Goal: Information Seeking & Learning: Learn about a topic

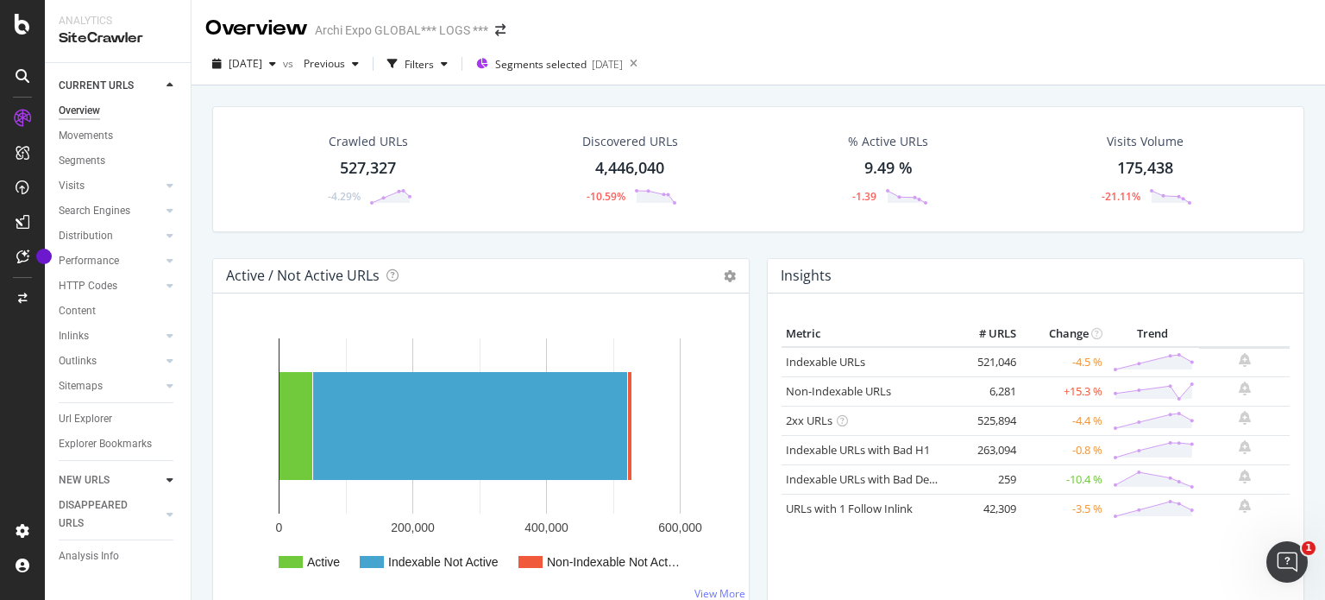
click at [166, 479] on div at bounding box center [169, 479] width 17 height 17
click at [174, 110] on div at bounding box center [169, 110] width 17 height 17
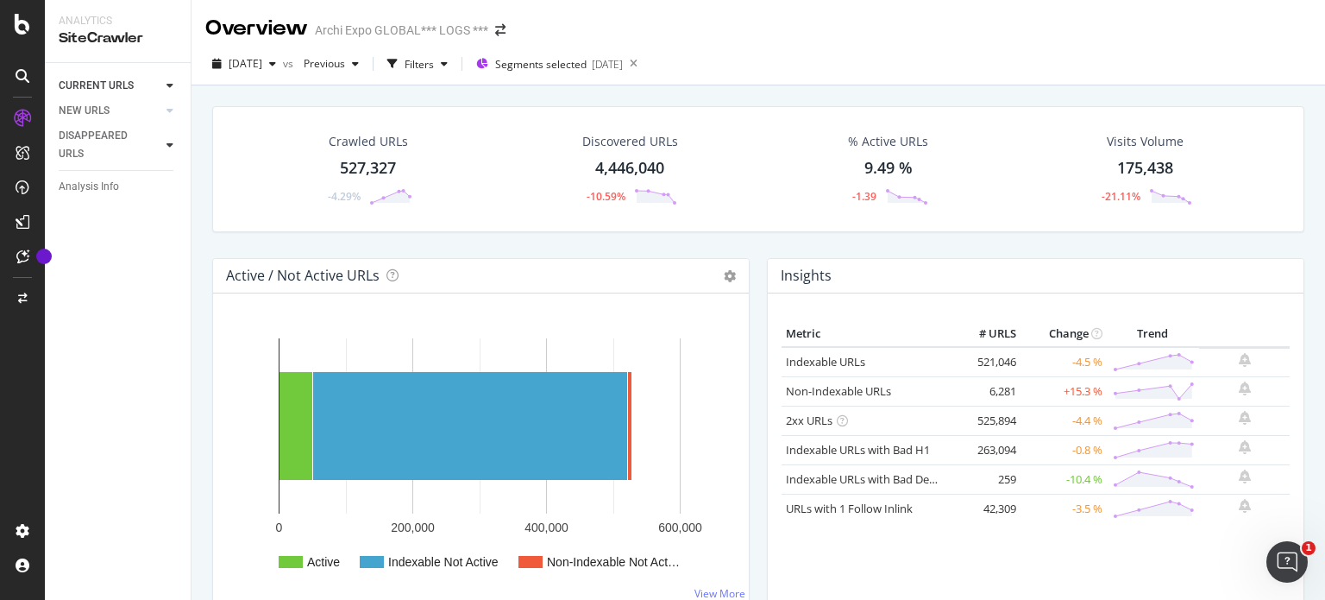
click at [173, 145] on div at bounding box center [169, 144] width 17 height 17
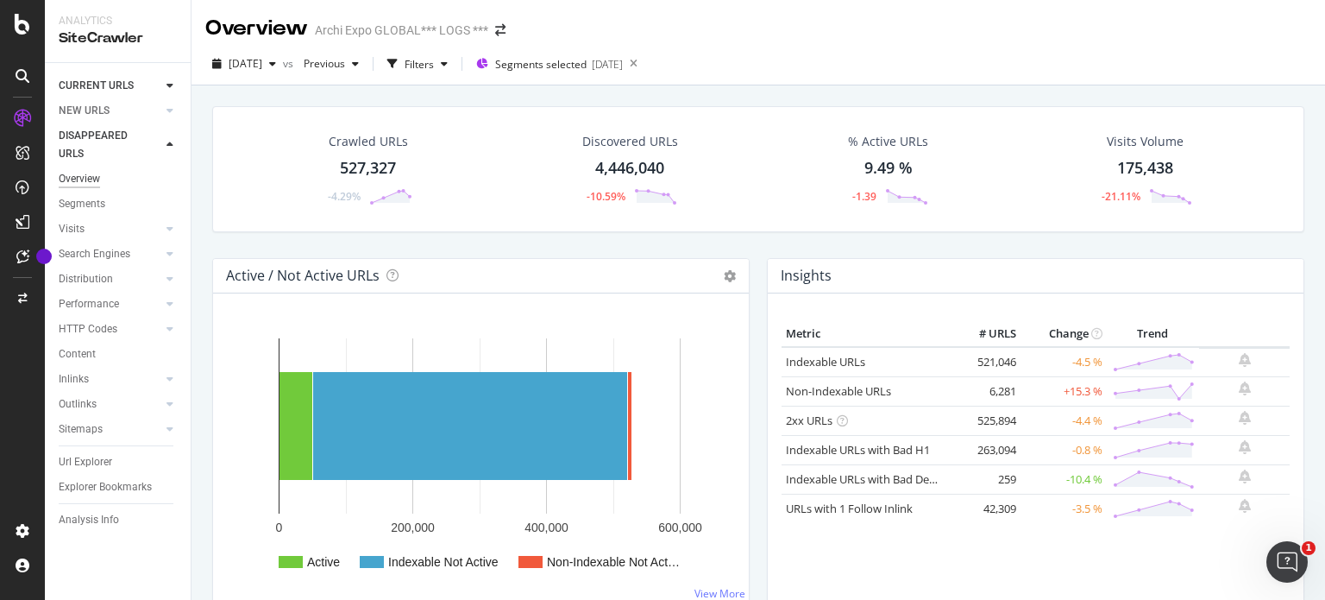
click at [91, 171] on div "Overview" at bounding box center [79, 179] width 41 height 18
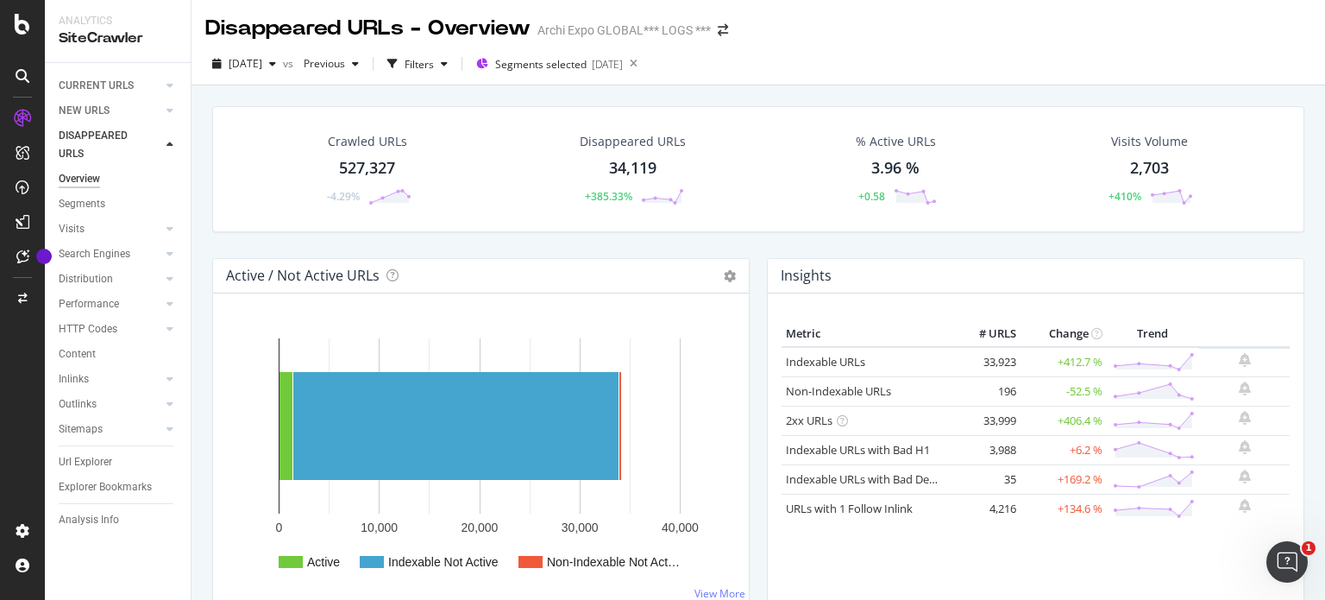
click at [169, 142] on icon at bounding box center [170, 145] width 7 height 10
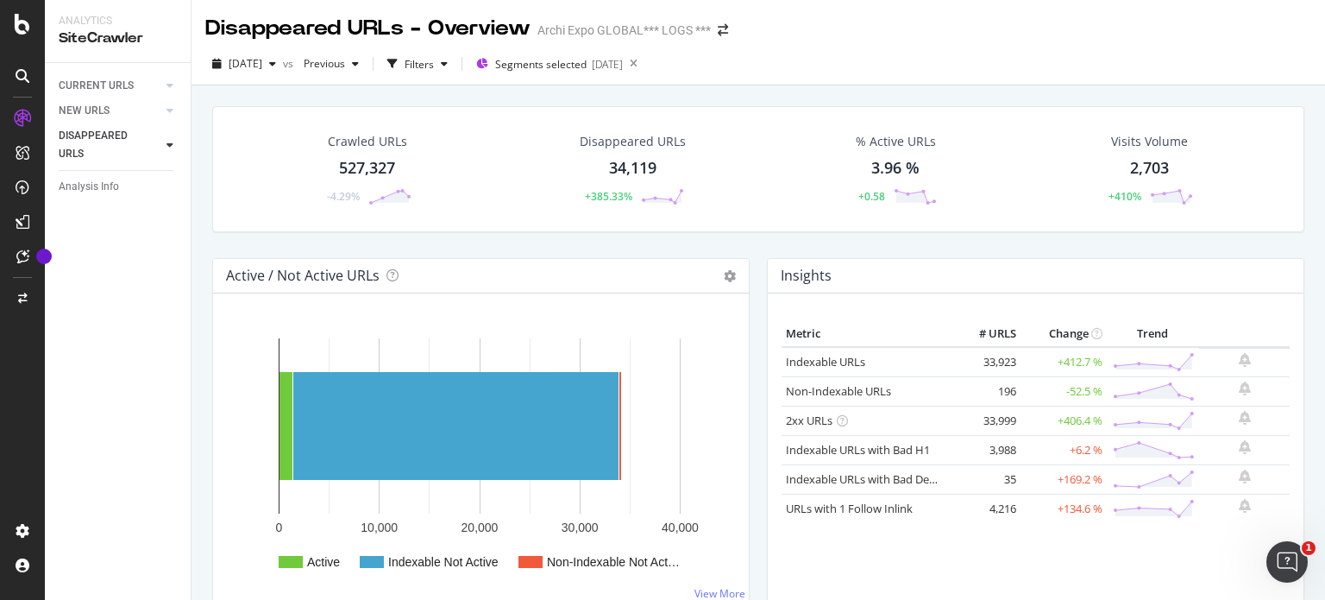
click at [174, 145] on div at bounding box center [169, 144] width 17 height 17
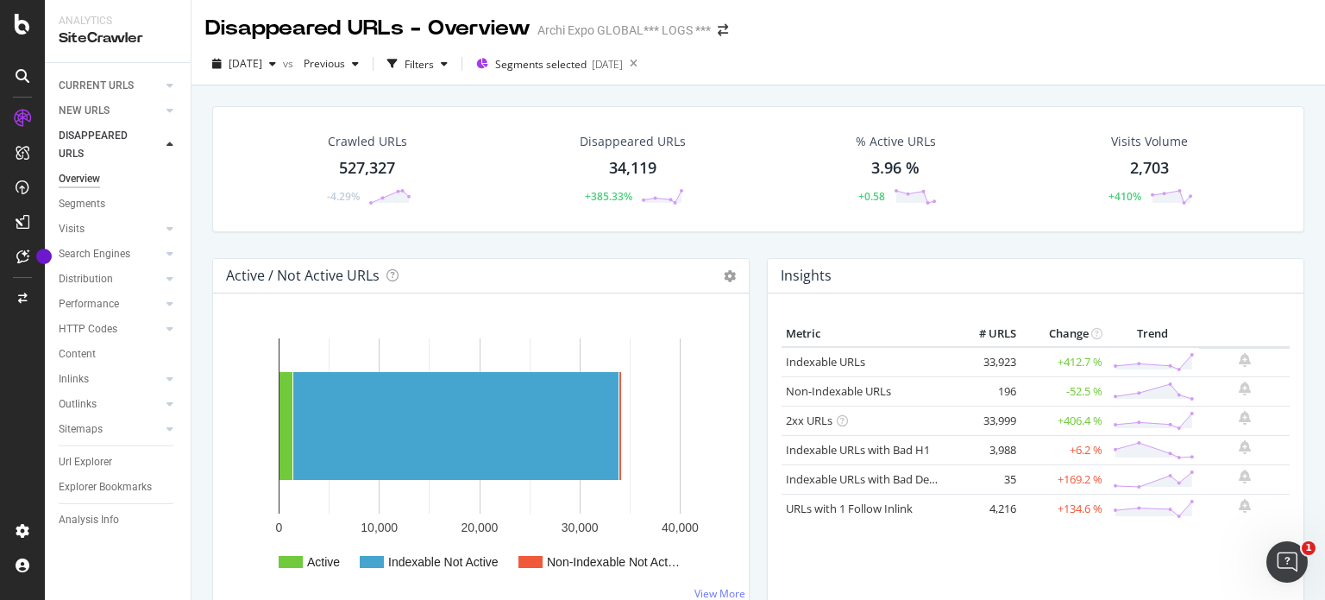
click at [174, 145] on div at bounding box center [169, 144] width 17 height 17
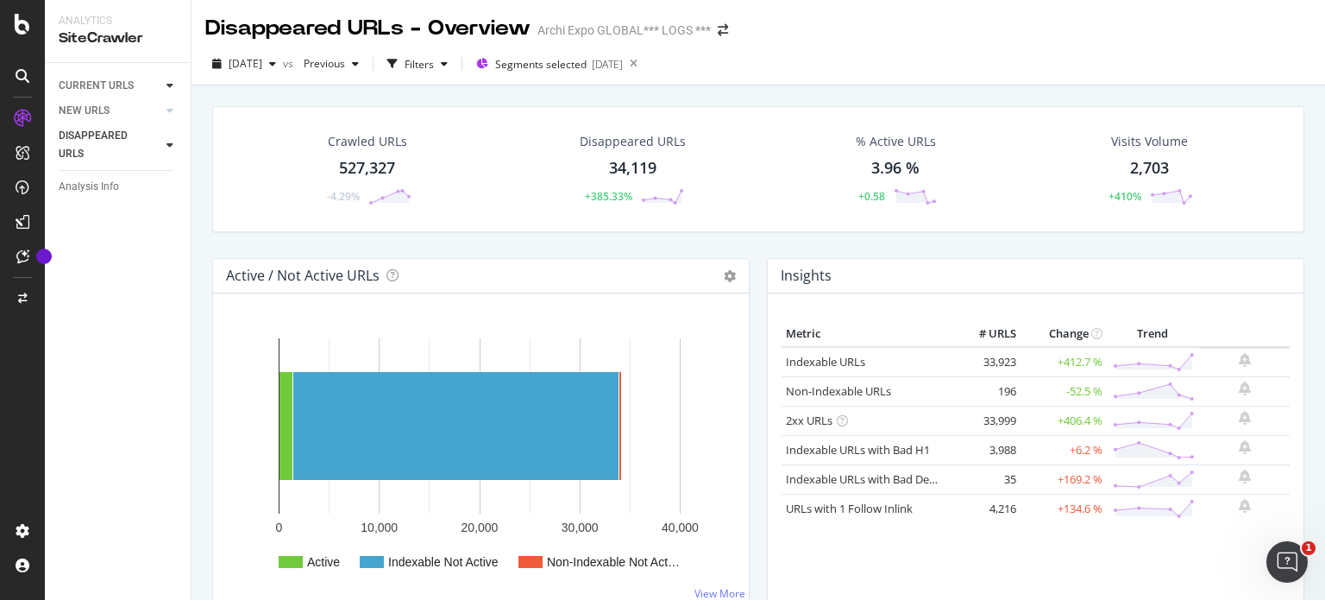
click at [169, 87] on icon at bounding box center [170, 85] width 7 height 10
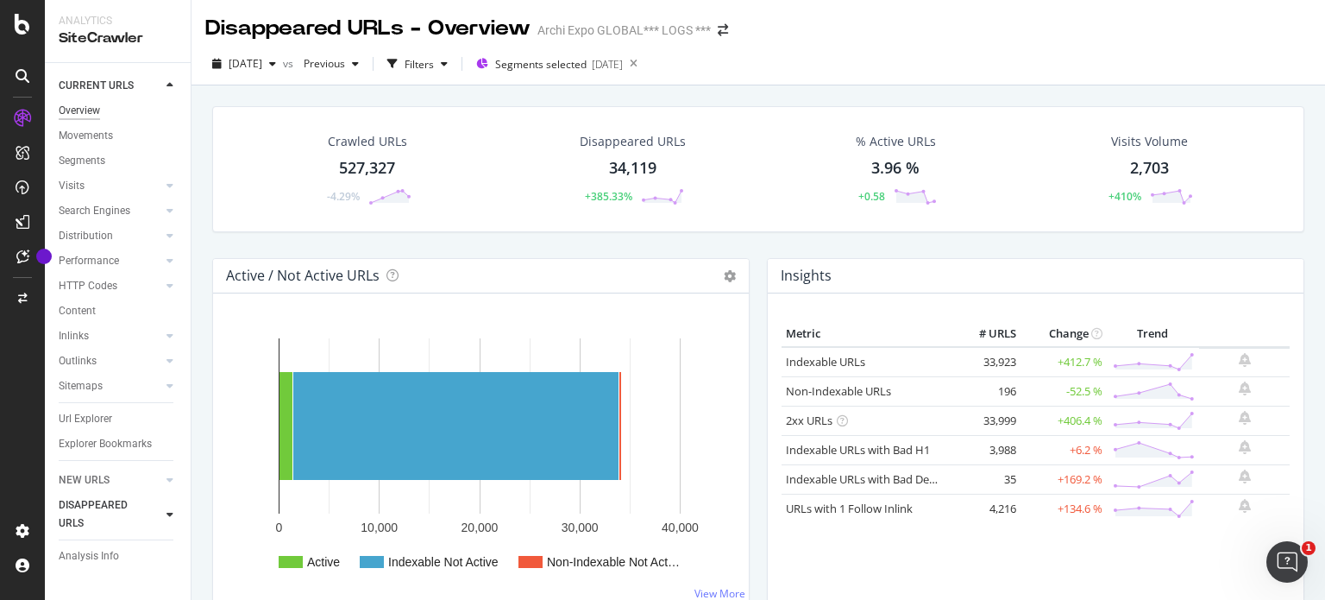
click at [81, 116] on div "Overview" at bounding box center [79, 111] width 41 height 18
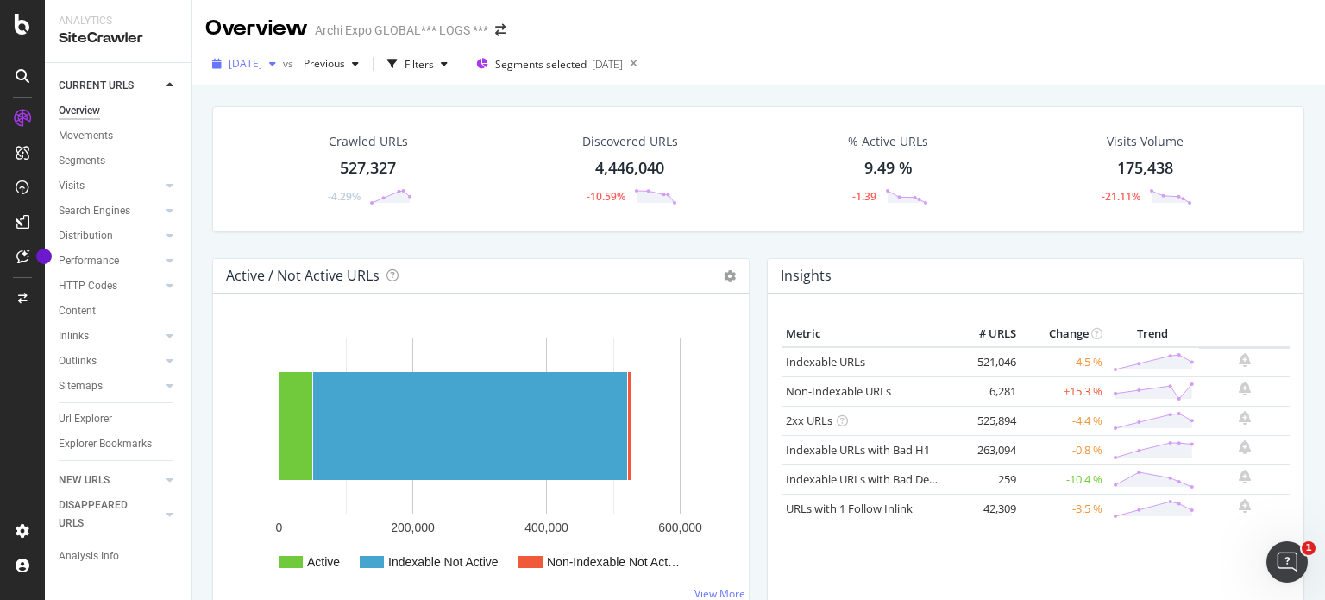
click at [262, 65] on span "[DATE]" at bounding box center [246, 63] width 34 height 15
click at [645, 63] on icon at bounding box center [634, 64] width 22 height 24
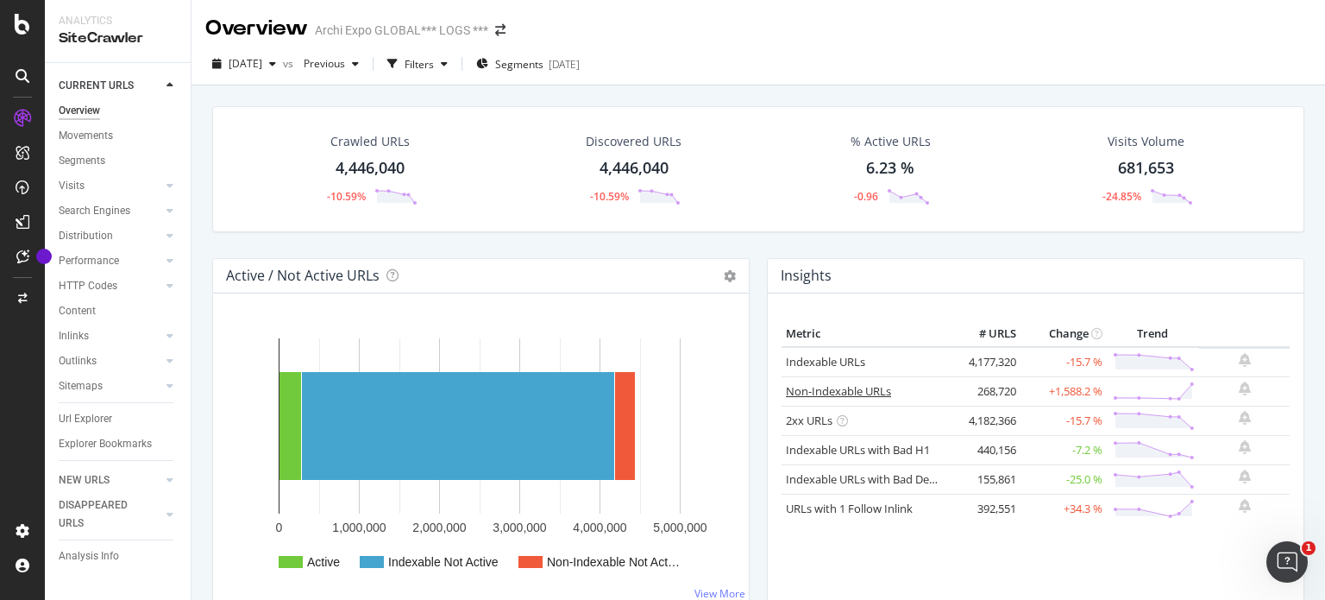
click at [850, 387] on link "Non-Indexable URLs" at bounding box center [838, 391] width 105 height 16
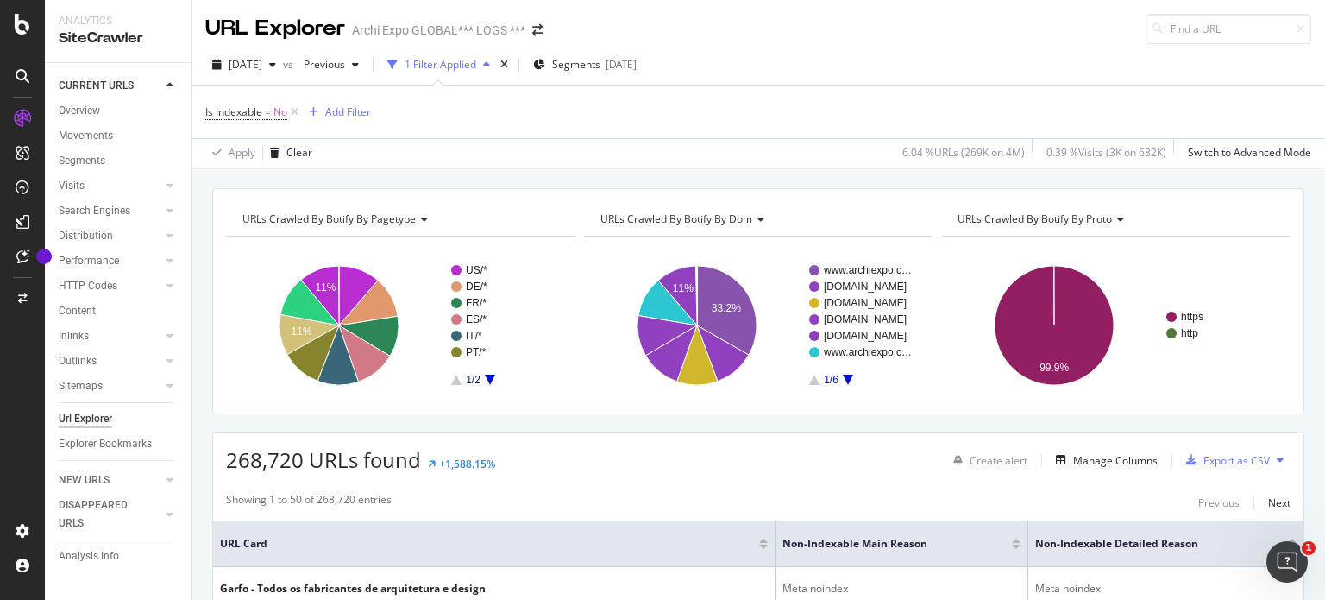
drag, startPoint x: 1324, startPoint y: 21, endPoint x: 1311, endPoint y: 4, distance: 20.9
click at [1311, 4] on div "URL Explorer Archi Expo GLOBAL*** LOGS *** 2025 Sep. 2nd vs Previous 1 Filter A…" at bounding box center [759, 300] width 1134 height 600
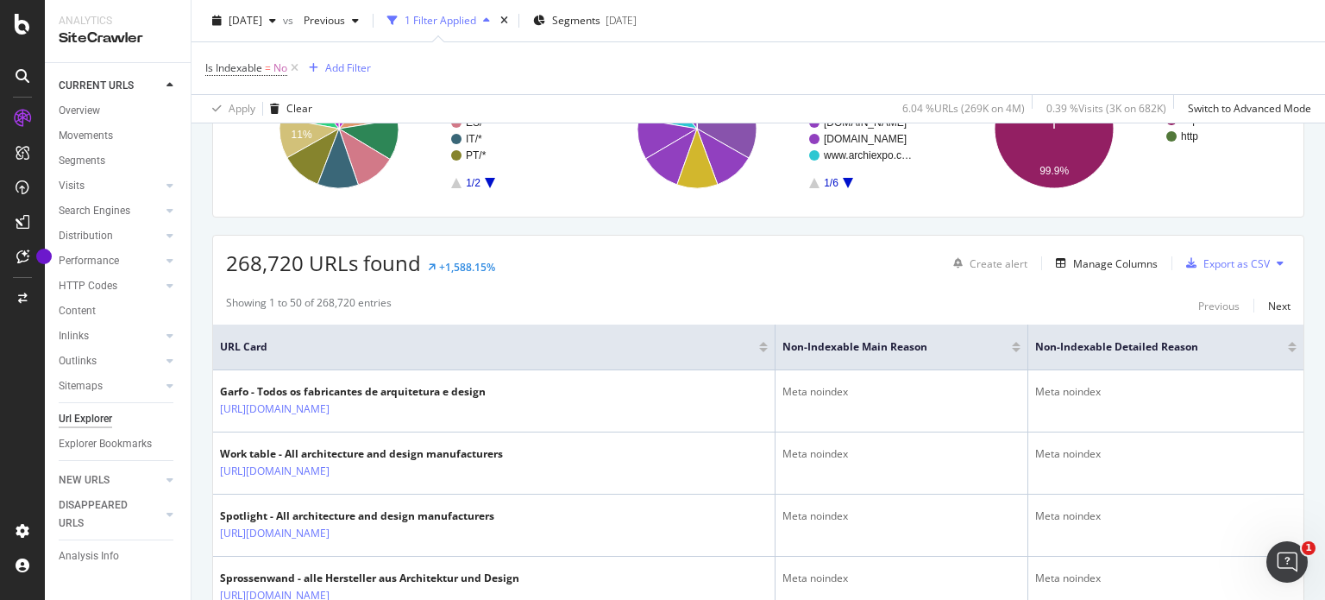
scroll to position [182, 0]
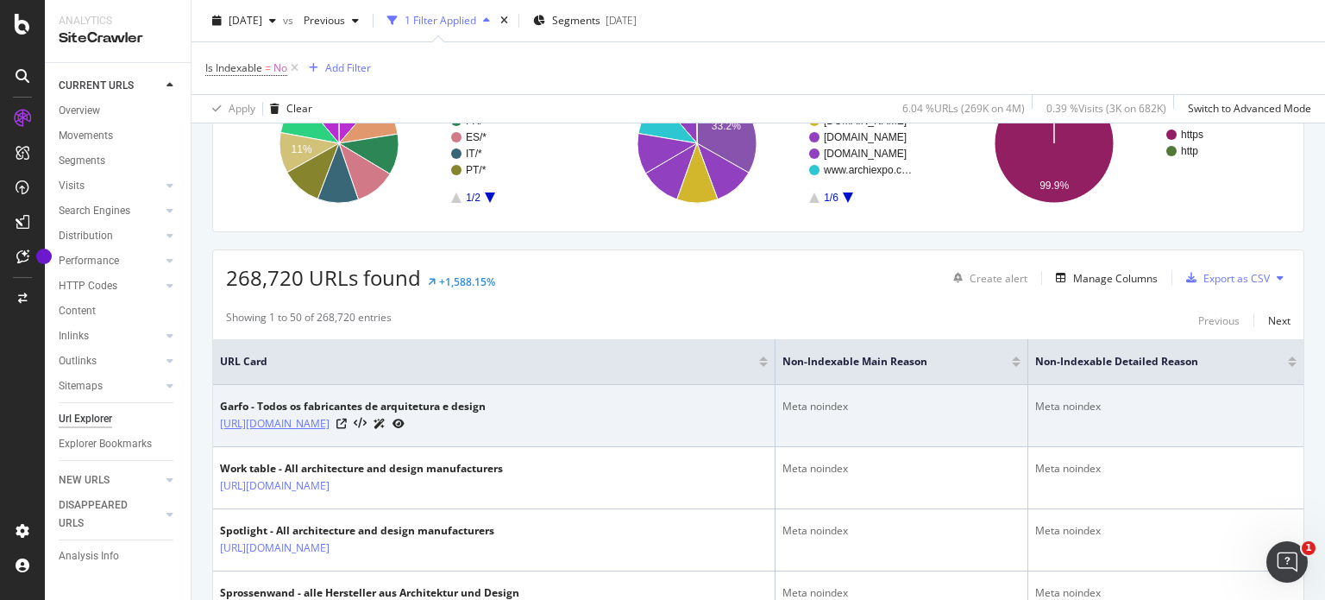
click at [318, 415] on link "https://www.archiexpo.com/pt/fabricante-arquitetura-design/garfo-52443.html" at bounding box center [275, 423] width 110 height 17
click at [330, 424] on link "https://www.archiexpo.com/pt/fabricante-arquitetura-design/garfo-52443.html" at bounding box center [275, 423] width 110 height 17
click at [347, 422] on icon at bounding box center [341, 423] width 10 height 10
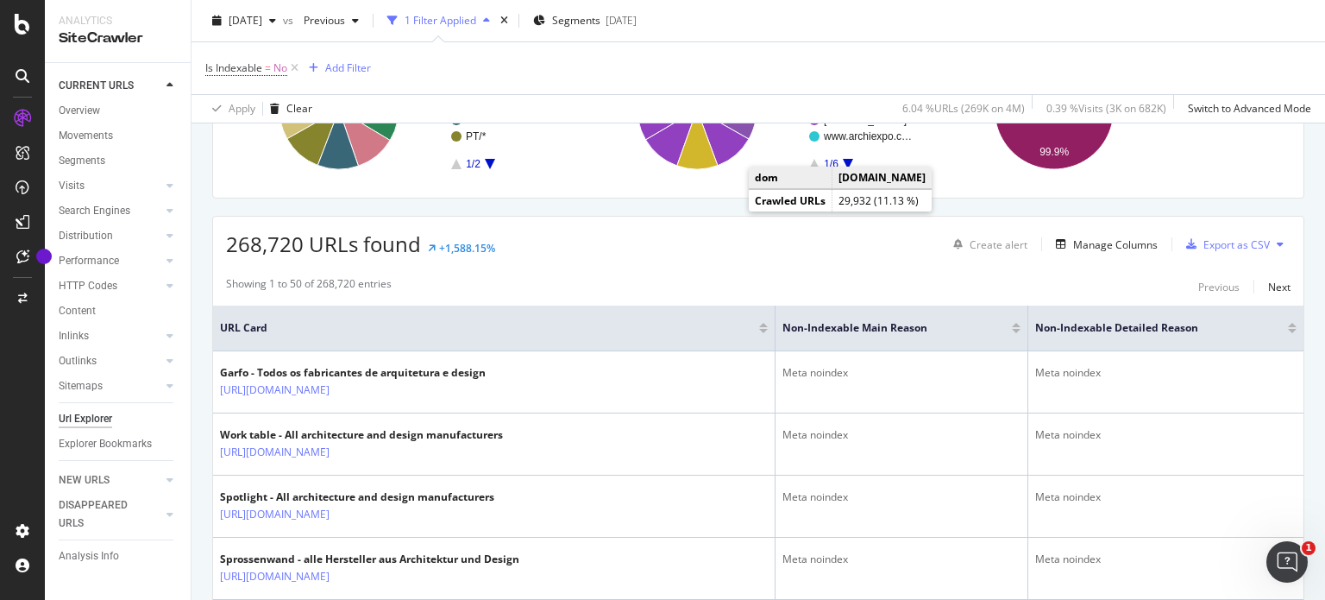
scroll to position [221, 0]
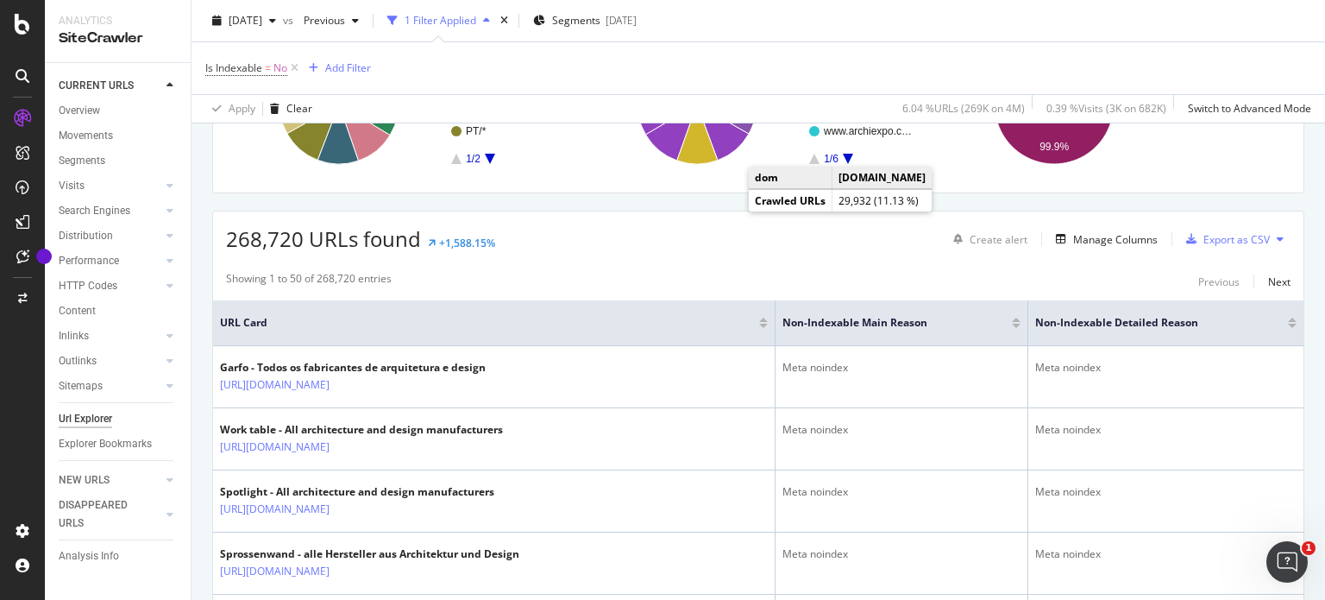
click at [1012, 321] on div at bounding box center [1016, 323] width 9 height 10
click at [1012, 318] on div at bounding box center [1016, 320] width 9 height 4
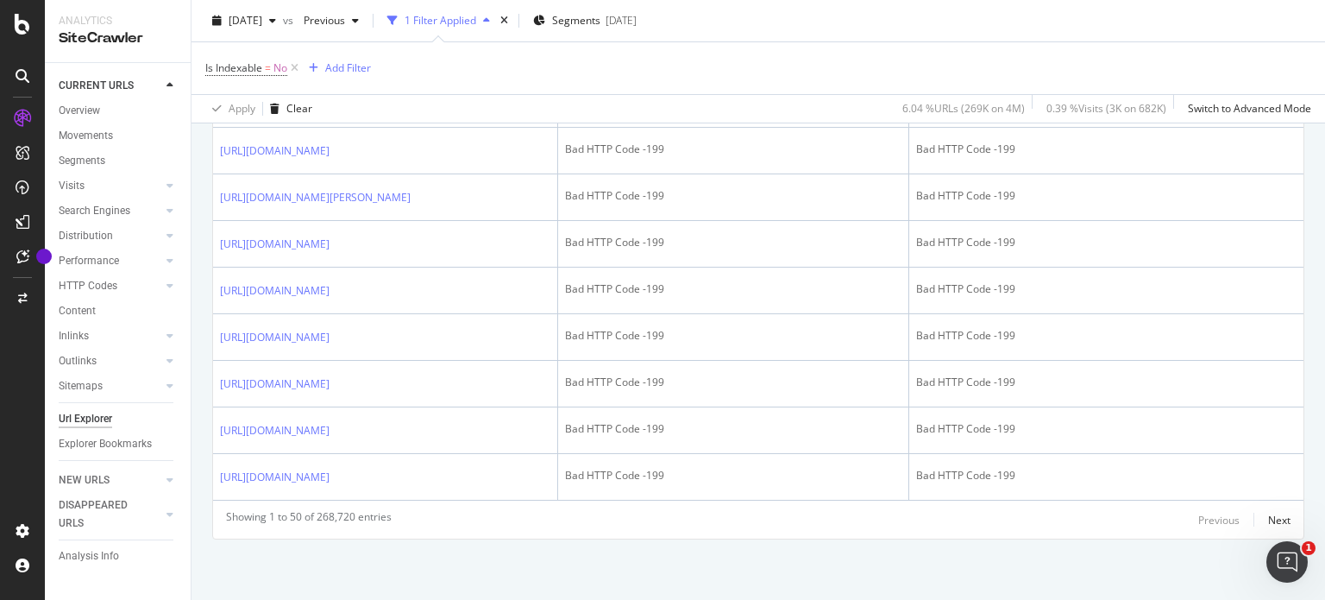
scroll to position [3172, 0]
click at [1268, 515] on div "Next" at bounding box center [1279, 519] width 22 height 15
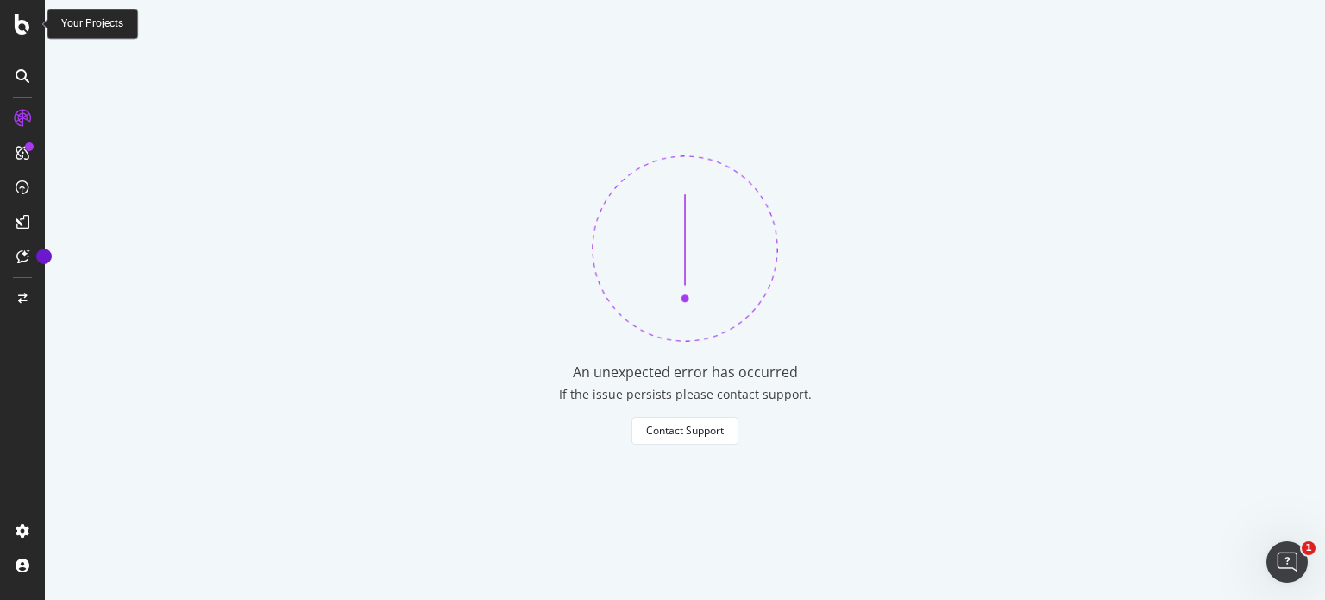
click at [23, 28] on icon at bounding box center [23, 24] width 16 height 21
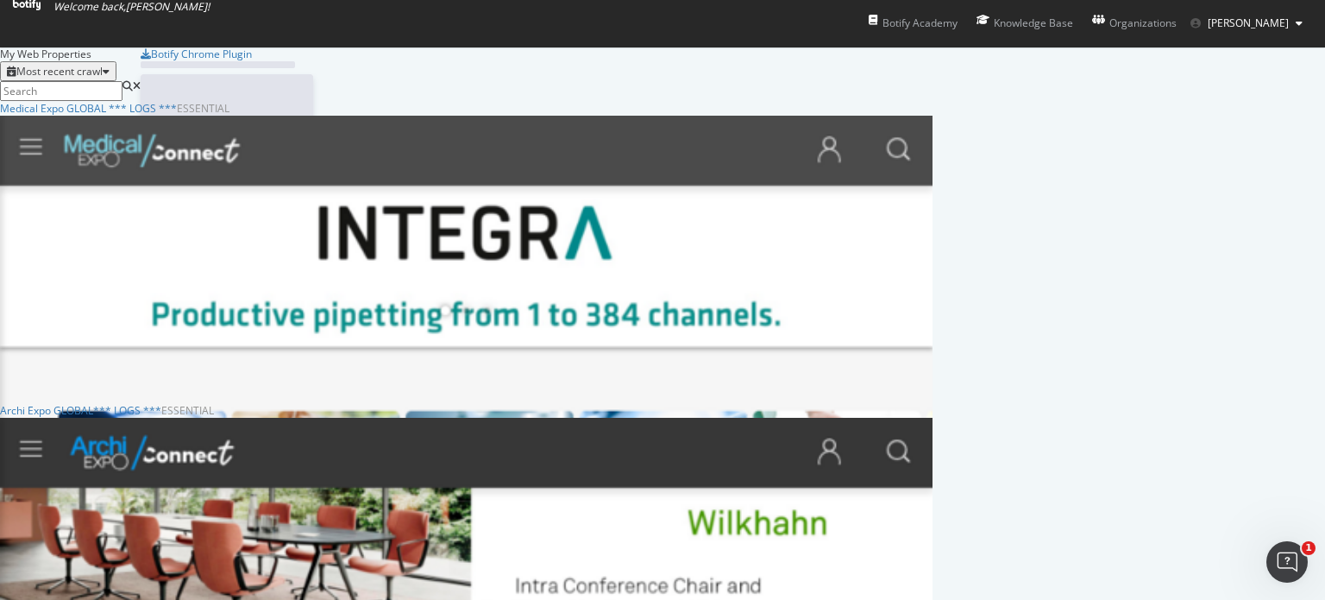
scroll to position [587, 1299]
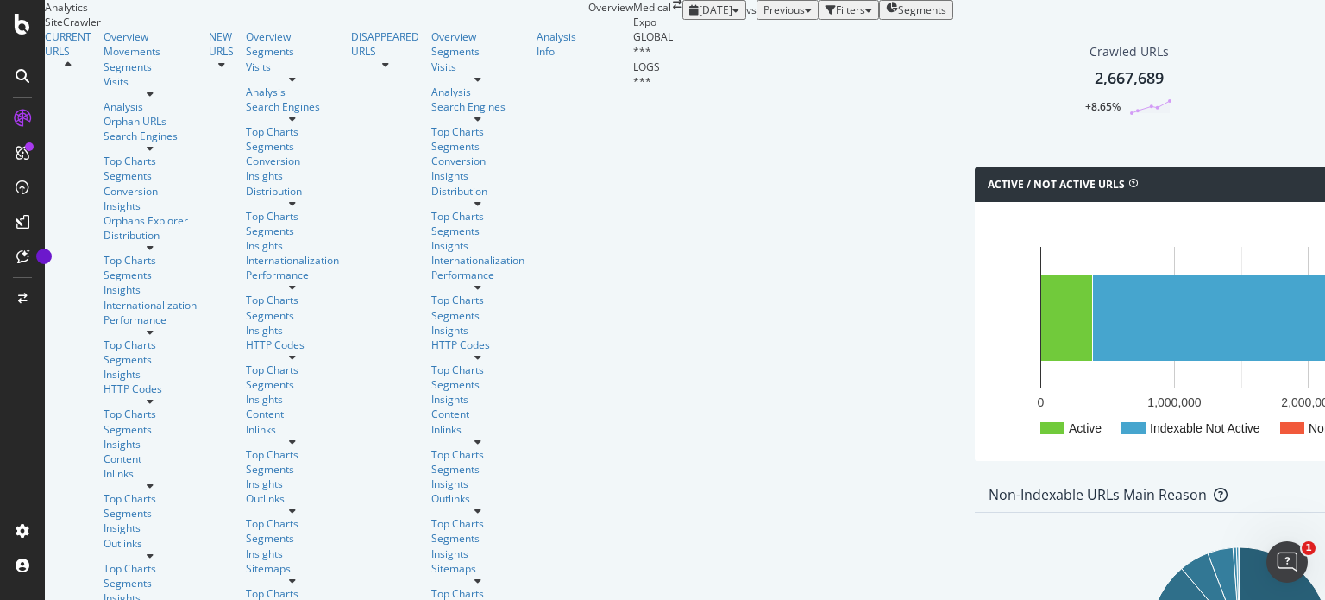
click at [886, 17] on div "Segments" at bounding box center [916, 10] width 60 height 15
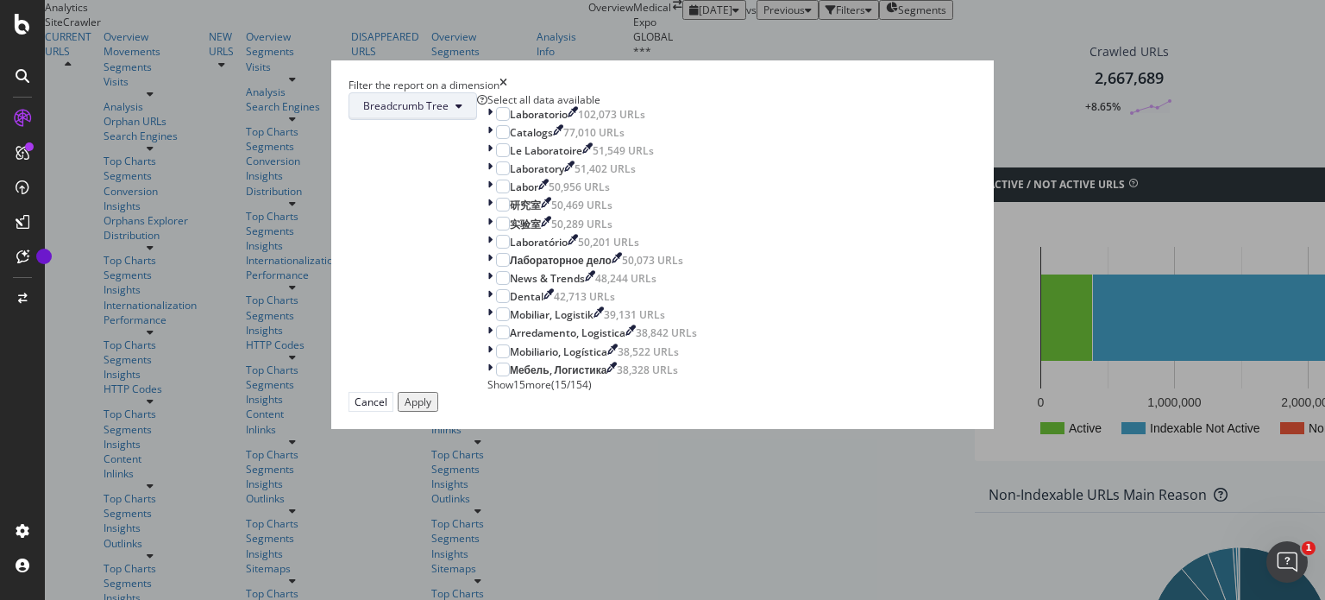
click at [449, 113] on span "Breadcrumb Tree" at bounding box center [405, 105] width 85 height 15
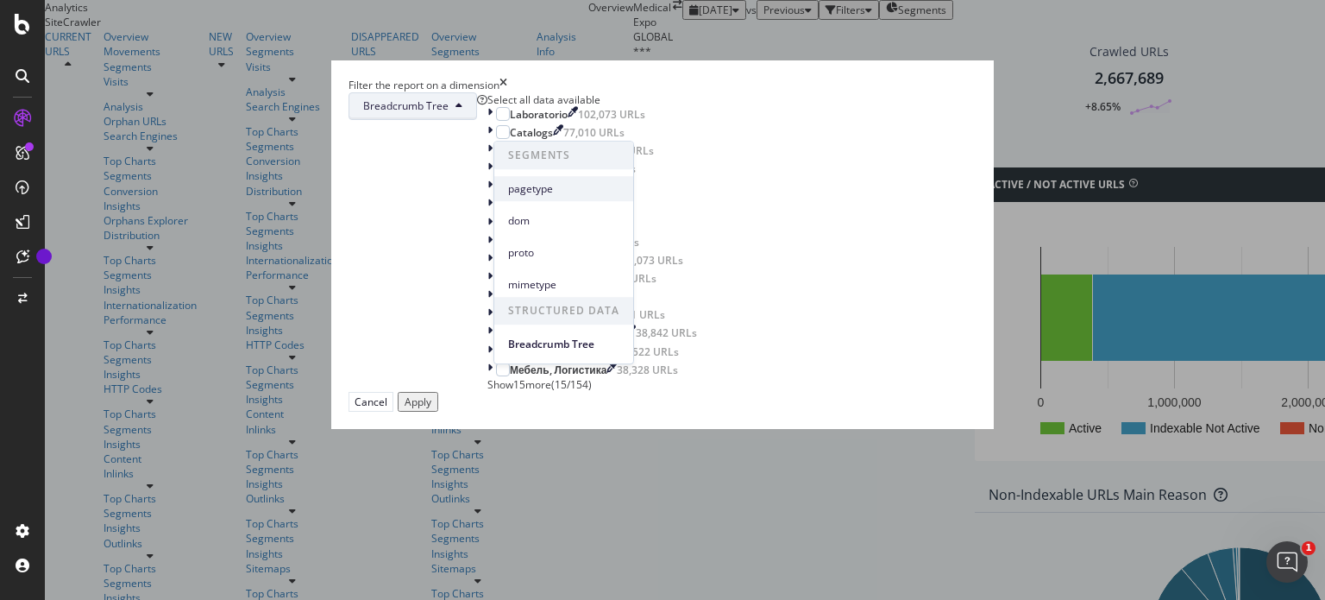
click at [593, 196] on span "pagetype" at bounding box center [563, 189] width 111 height 16
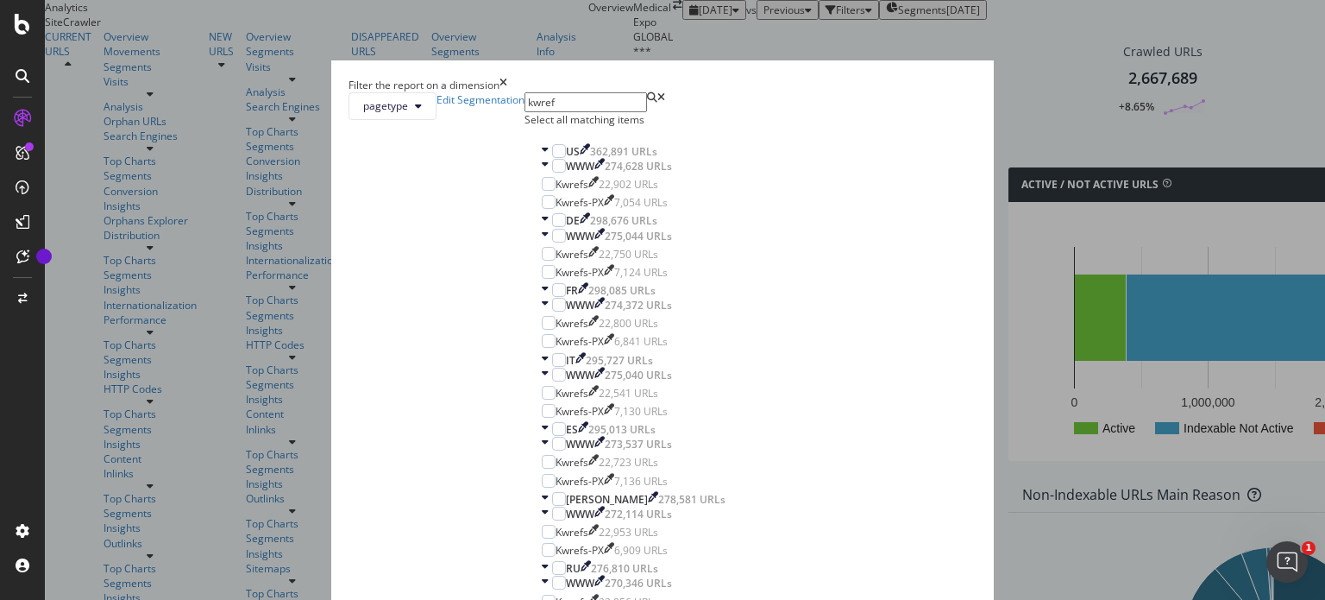
type input "kwref"
click at [592, 127] on div "Select all matching items" at bounding box center [634, 119] width 218 height 15
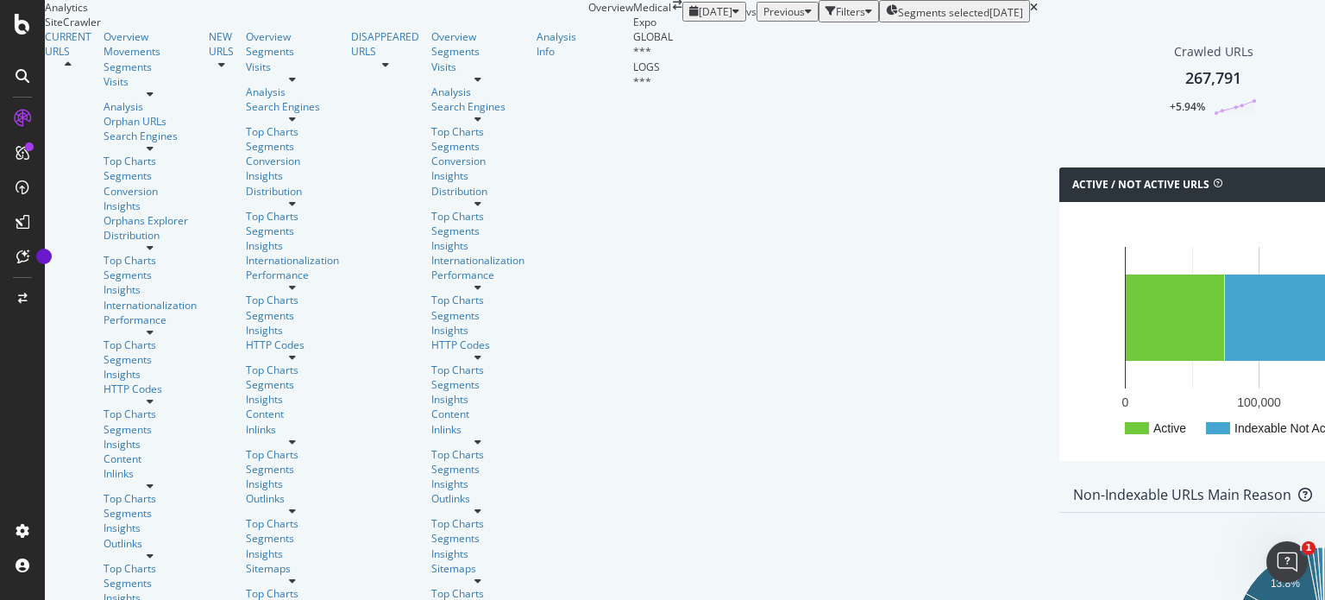
scroll to position [76, 0]
click at [1214, 187] on icon at bounding box center [1218, 183] width 9 height 9
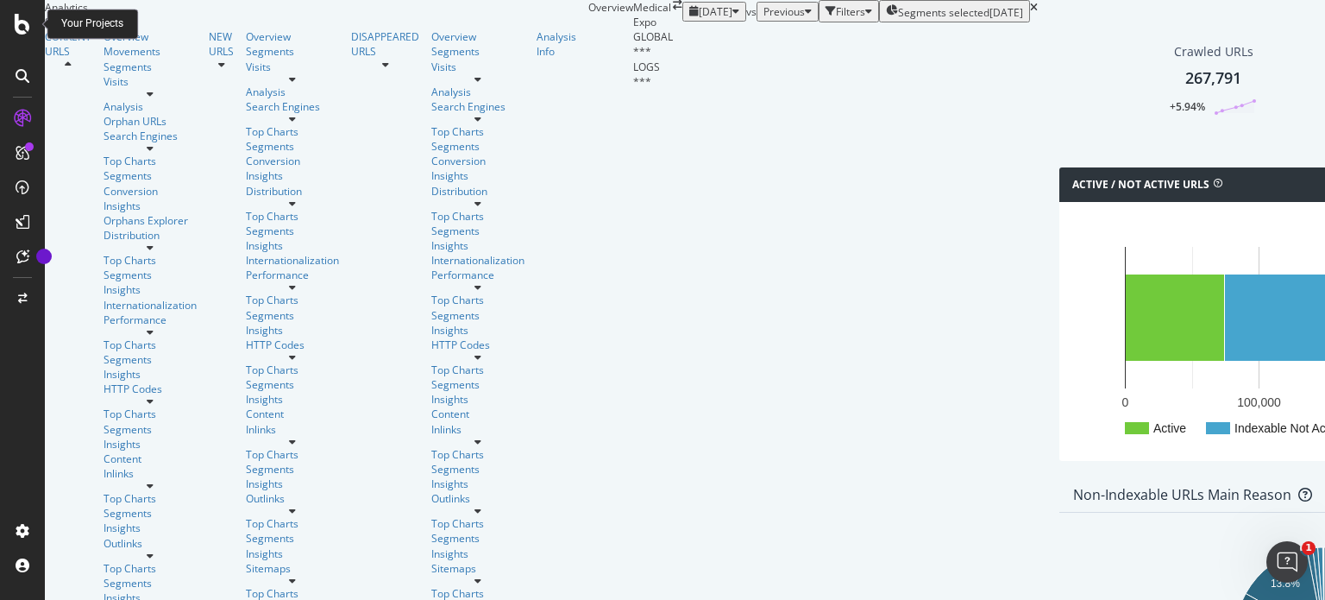
click at [24, 22] on icon at bounding box center [23, 24] width 16 height 21
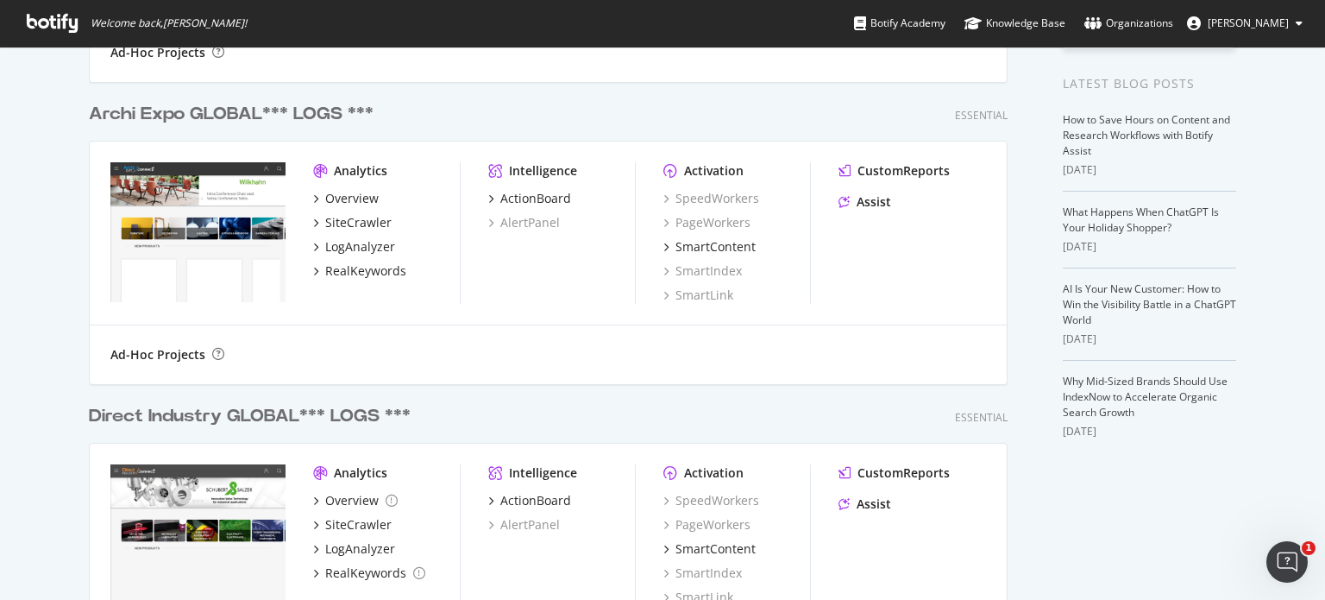
scroll to position [442, 0]
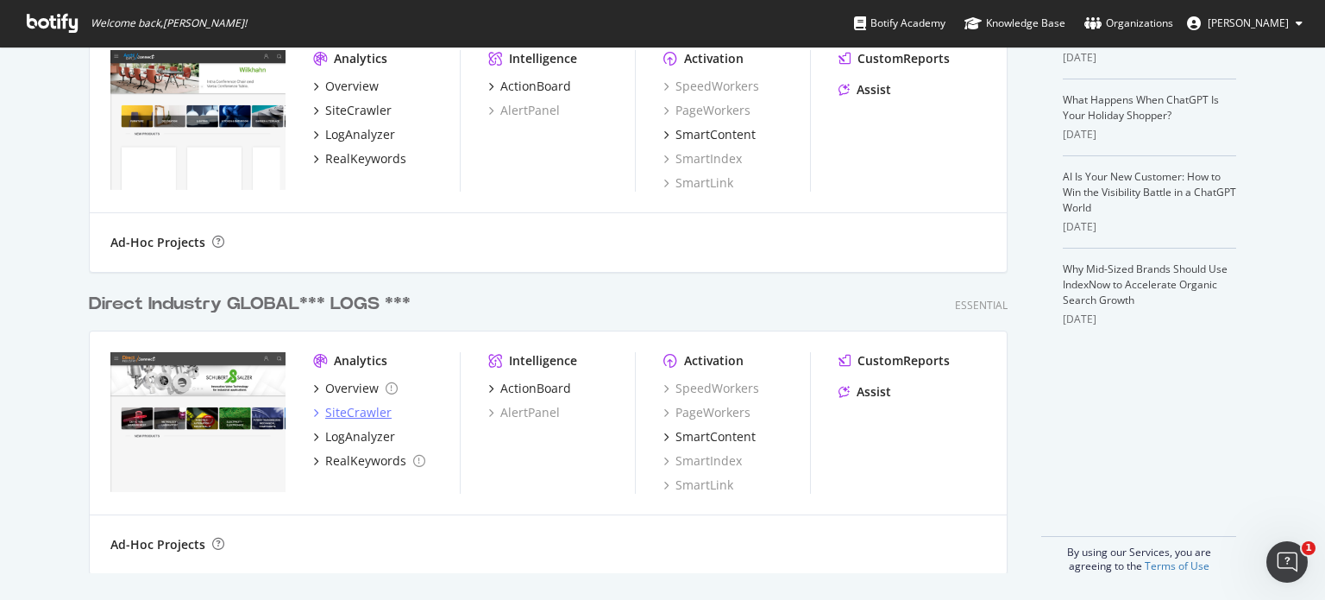
click at [352, 408] on div "SiteCrawler" at bounding box center [358, 412] width 66 height 17
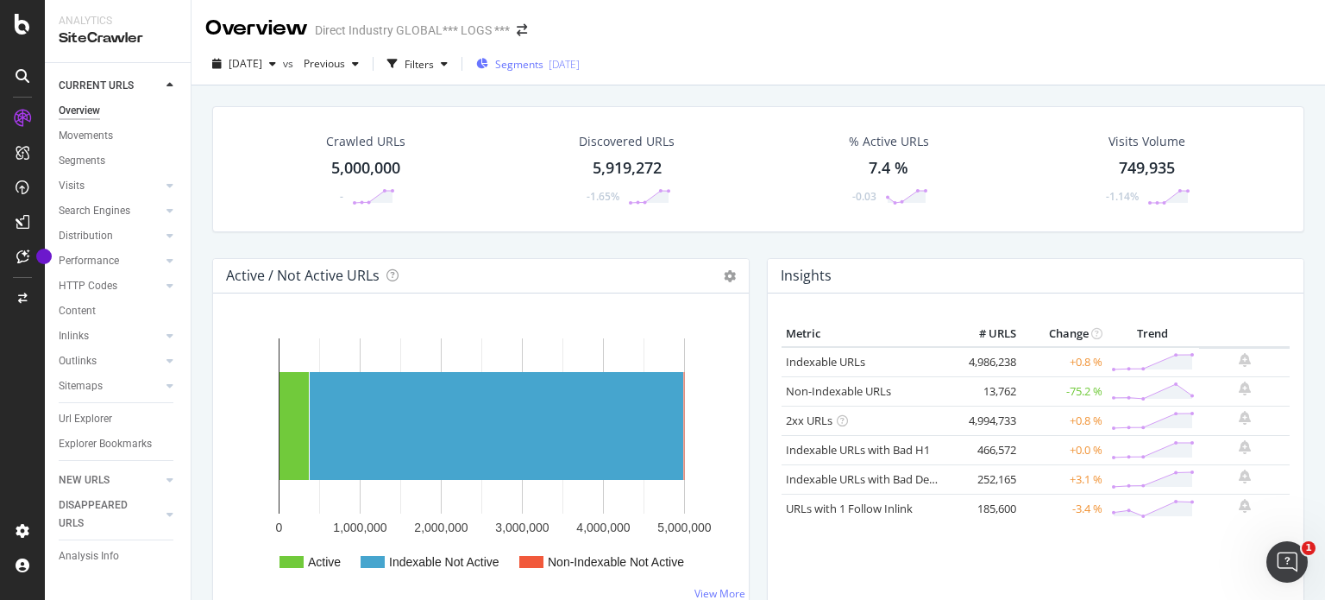
click at [544, 66] on span "Segments" at bounding box center [519, 64] width 48 height 15
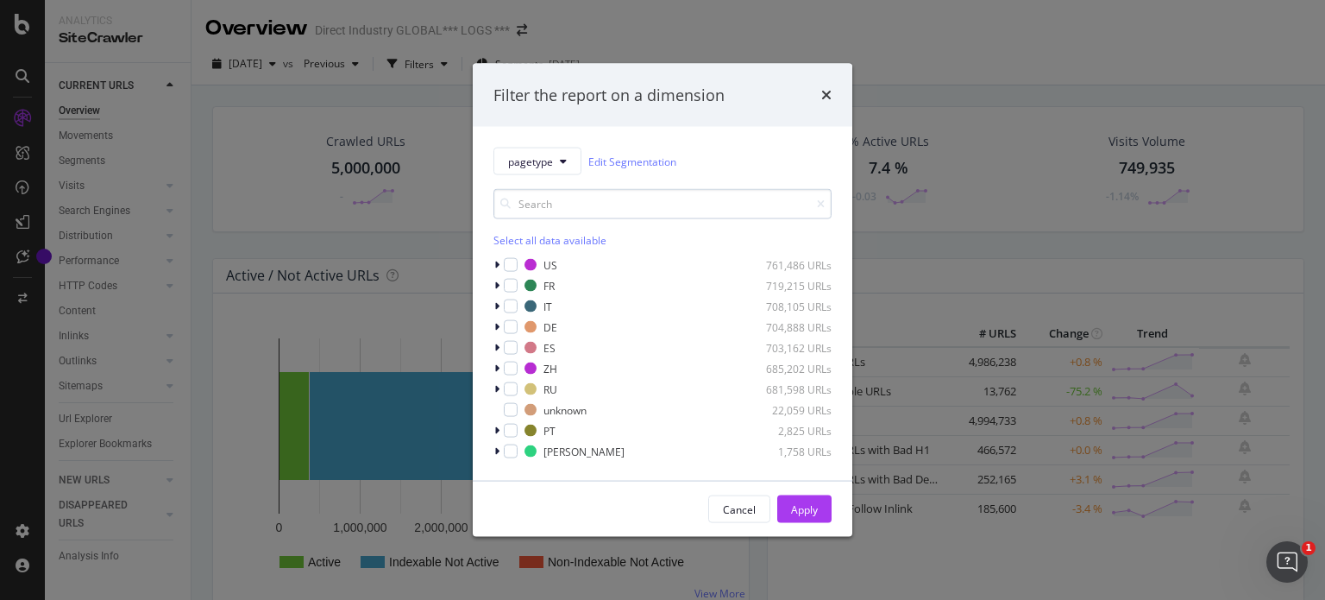
click at [573, 213] on input "modal" at bounding box center [663, 204] width 338 height 30
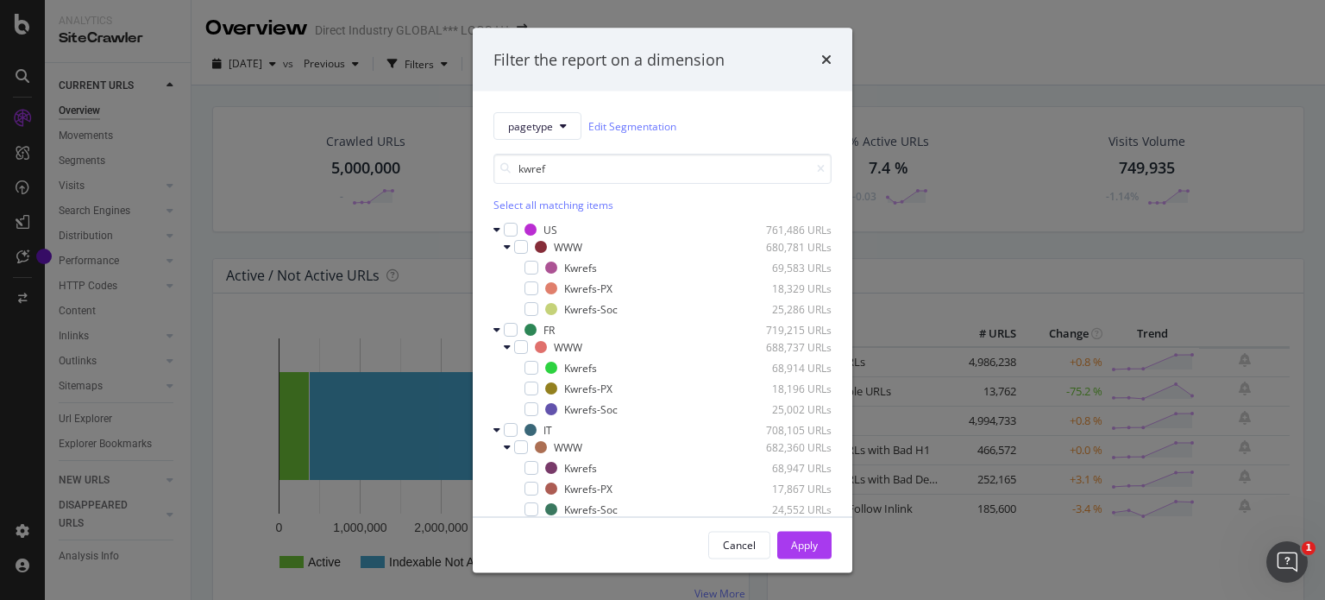
type input "kwref"
click at [577, 210] on div "Select all matching items" at bounding box center [663, 205] width 338 height 15
click at [798, 537] on div "Apply" at bounding box center [804, 544] width 27 height 15
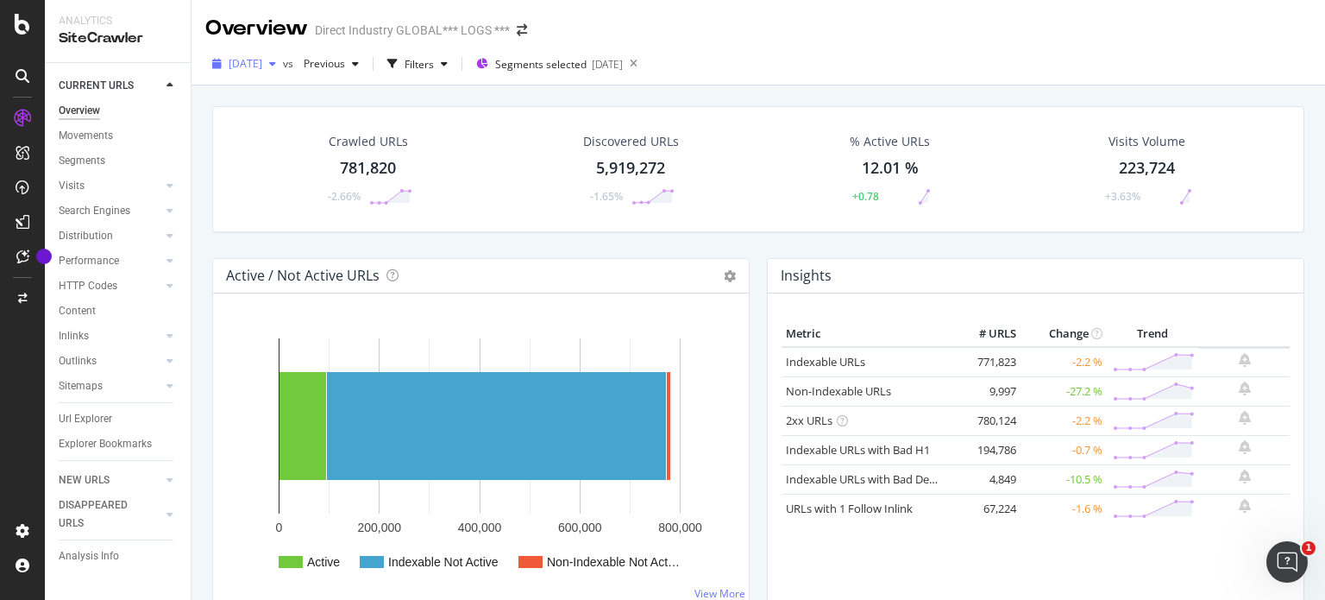
click at [262, 67] on span "2025 Aug. 18th" at bounding box center [246, 63] width 34 height 15
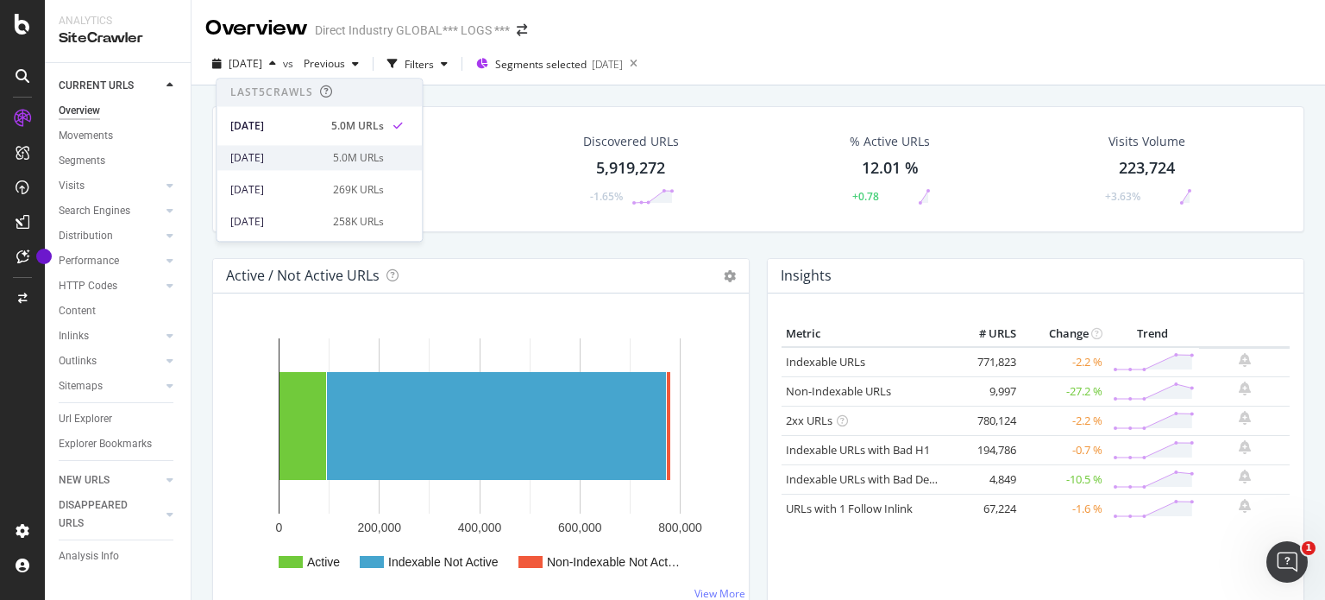
click at [264, 155] on div "2025 May. 20th" at bounding box center [276, 158] width 92 height 16
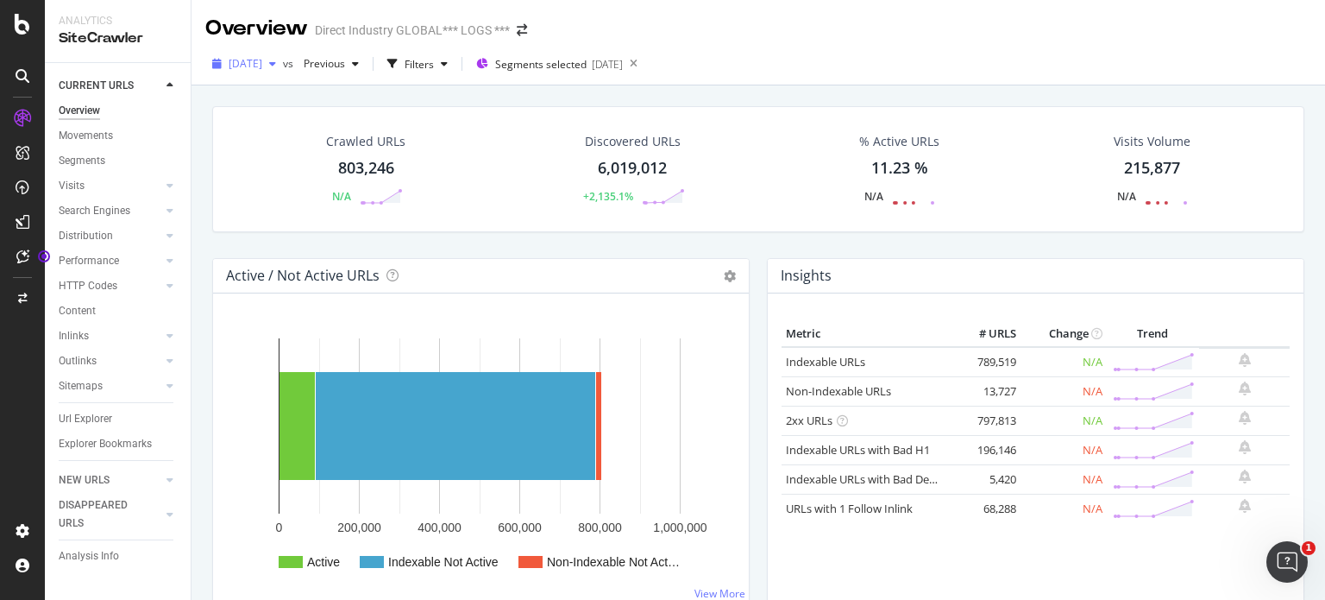
click at [272, 72] on div "2025 May. 20th" at bounding box center [244, 64] width 78 height 26
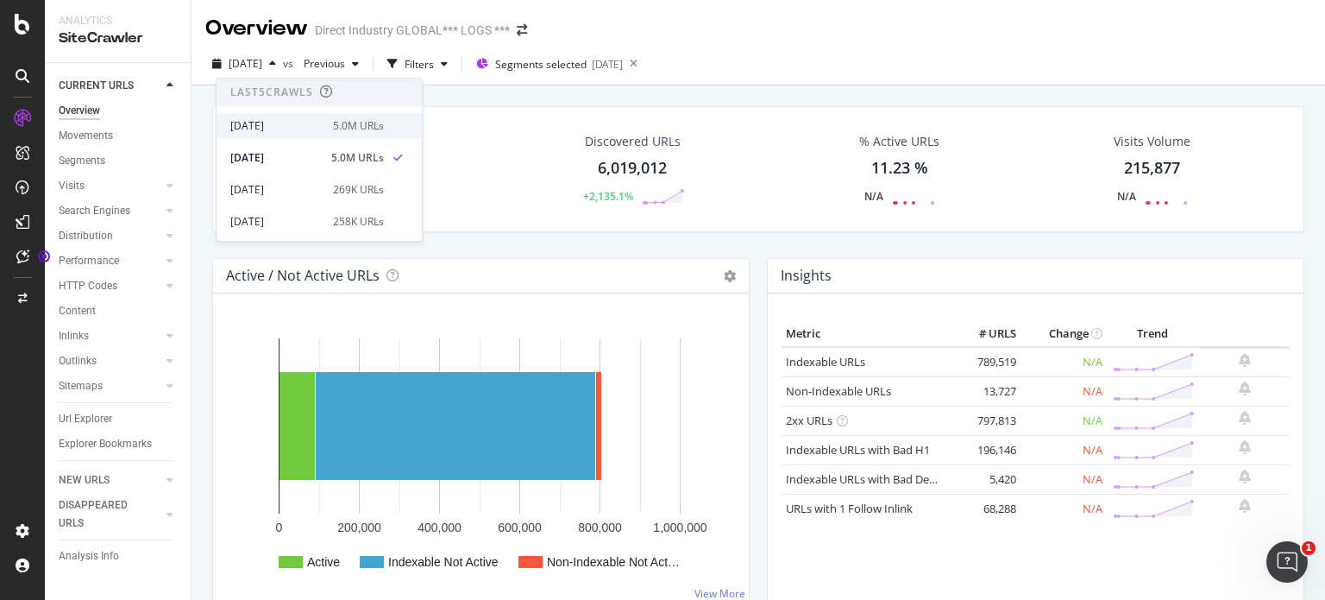
click at [266, 127] on div "2025 Aug. 18th" at bounding box center [276, 126] width 92 height 16
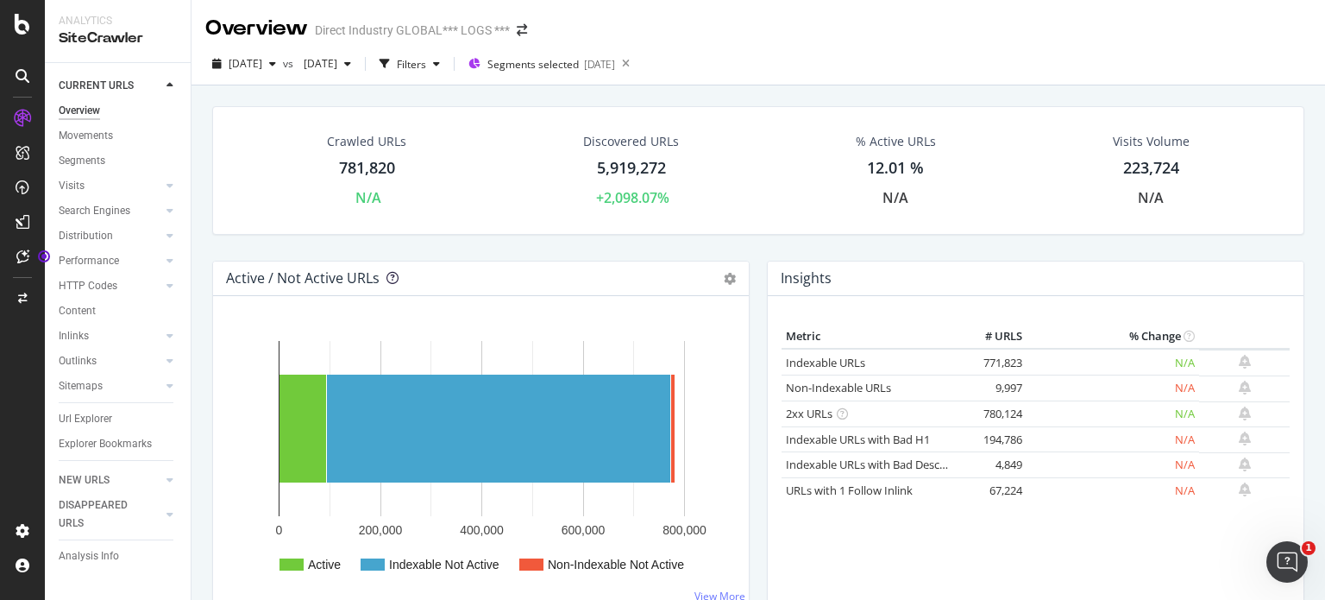
click at [387, 273] on icon at bounding box center [393, 278] width 12 height 12
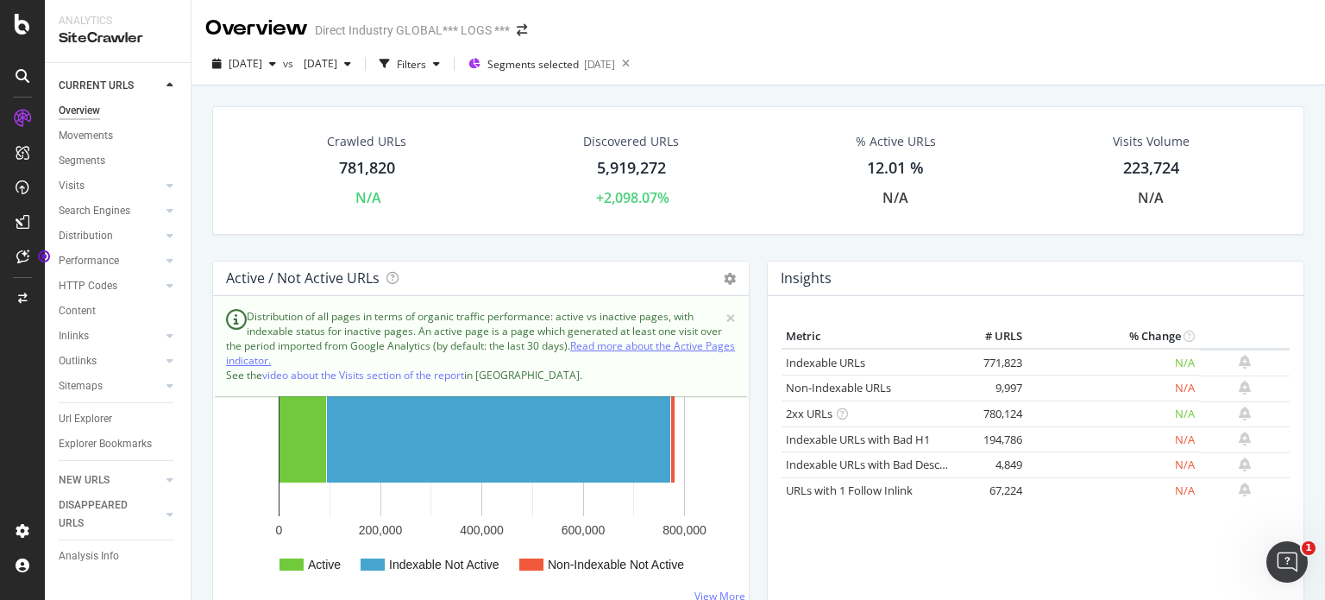
click at [625, 347] on link "Read more about the Active Pages indicator." at bounding box center [480, 352] width 509 height 29
click at [667, 244] on div "Crawled URLs 781,820 N/A Discovered URLs 5,919,272 +2,098.07% % Active URLs 12.…" at bounding box center [759, 183] width 1110 height 154
click at [726, 316] on span "×" at bounding box center [731, 318] width 10 height 18
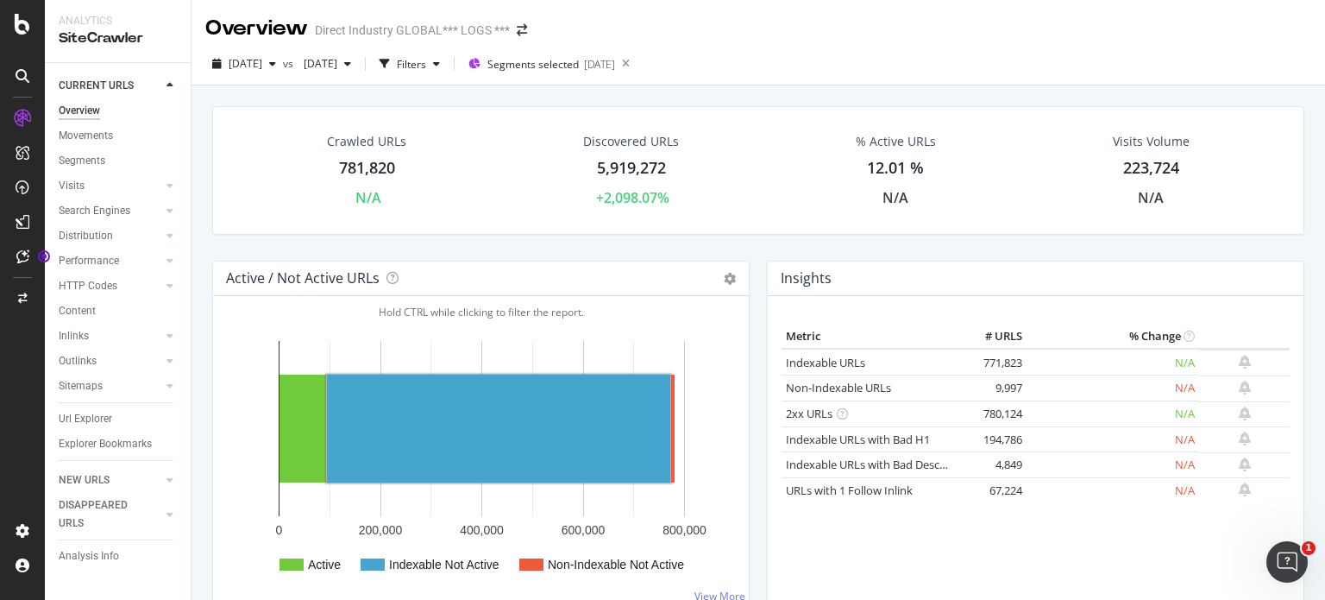
click at [490, 251] on div "Crawled URLs 781,820 N/A Discovered URLs 5,919,272 +2,098.07% % Active URLs 12.…" at bounding box center [759, 183] width 1110 height 154
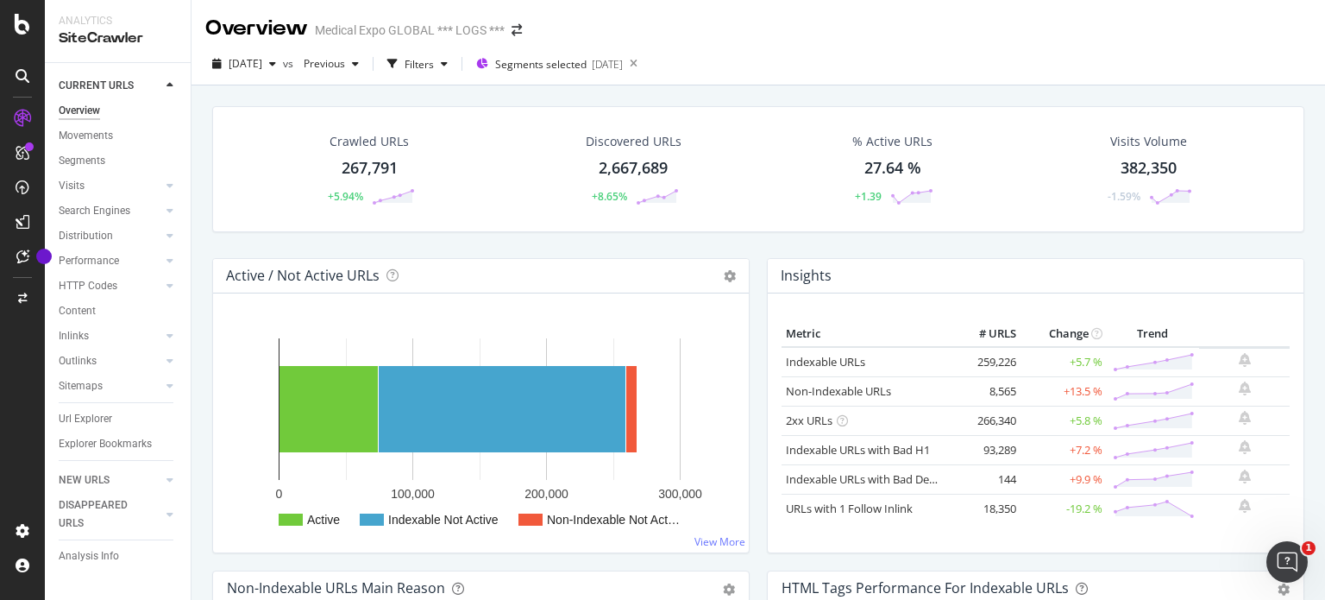
scroll to position [76, 0]
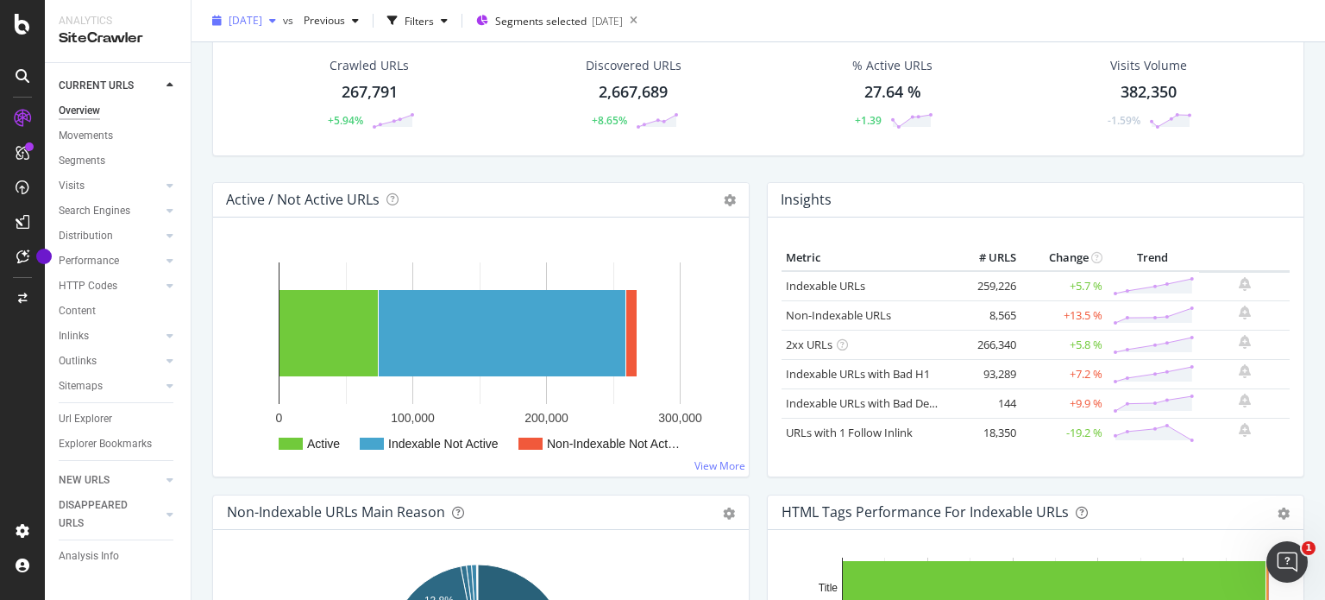
click at [262, 20] on span "[DATE]" at bounding box center [246, 20] width 34 height 15
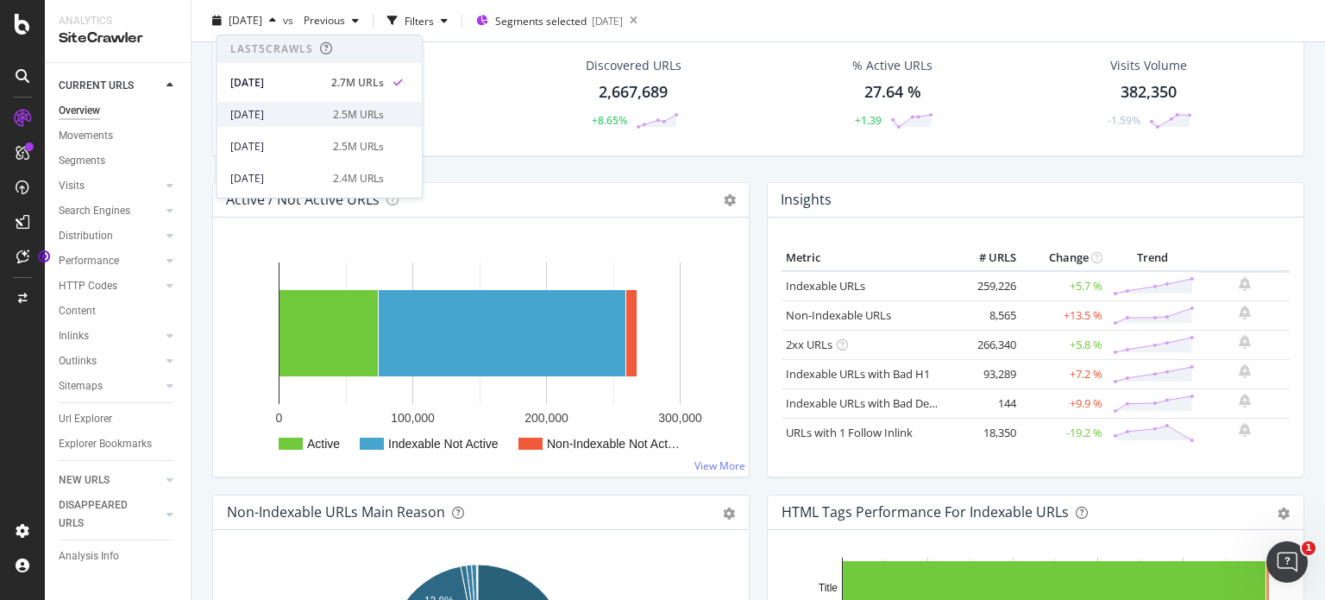
click at [278, 120] on div "[DATE]" at bounding box center [276, 115] width 92 height 16
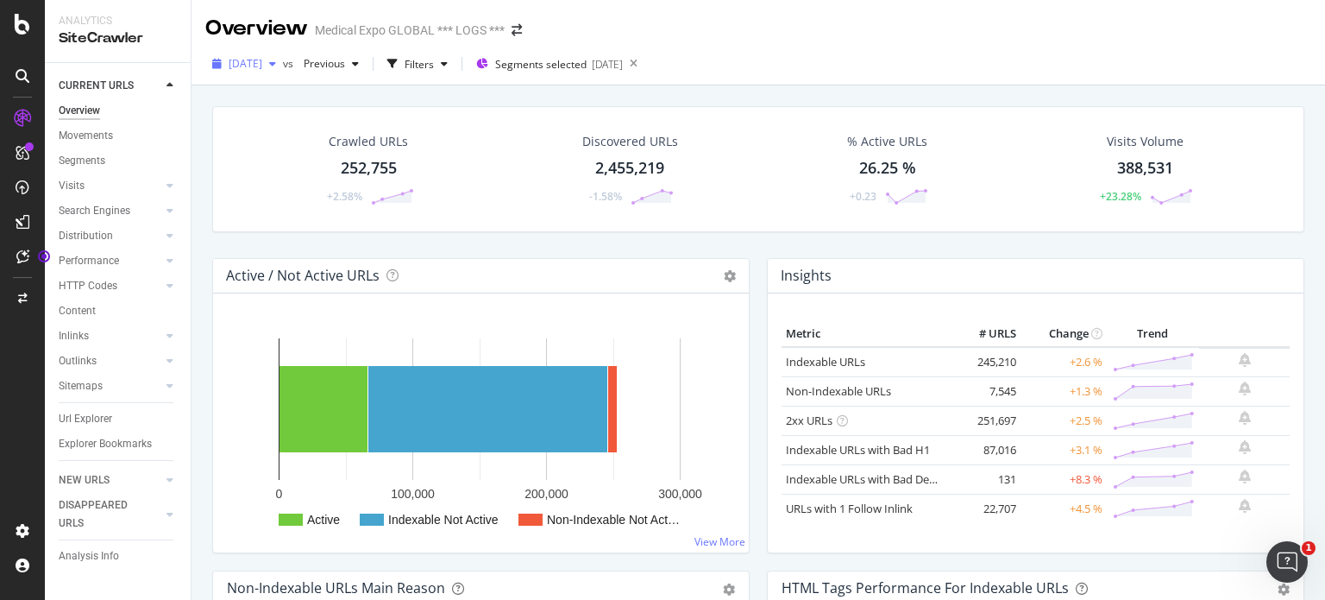
click at [283, 62] on div "button" at bounding box center [272, 64] width 21 height 10
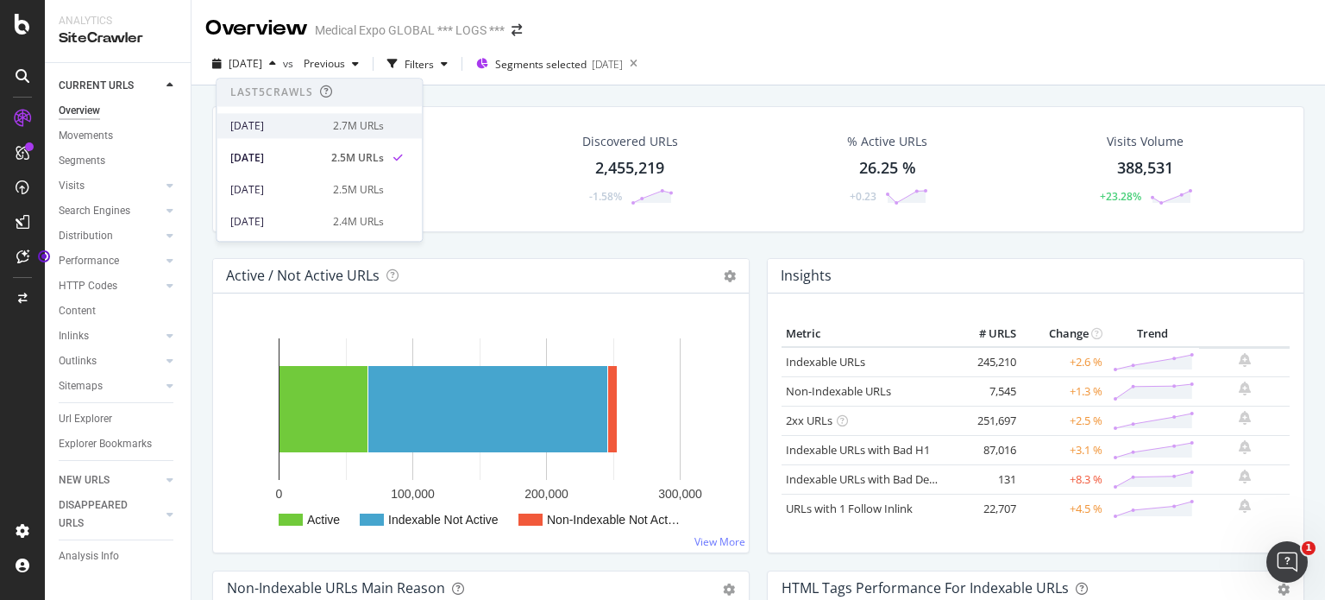
click at [281, 129] on div "2025 Jun. 4th" at bounding box center [276, 126] width 92 height 16
